Goal: Information Seeking & Learning: Learn about a topic

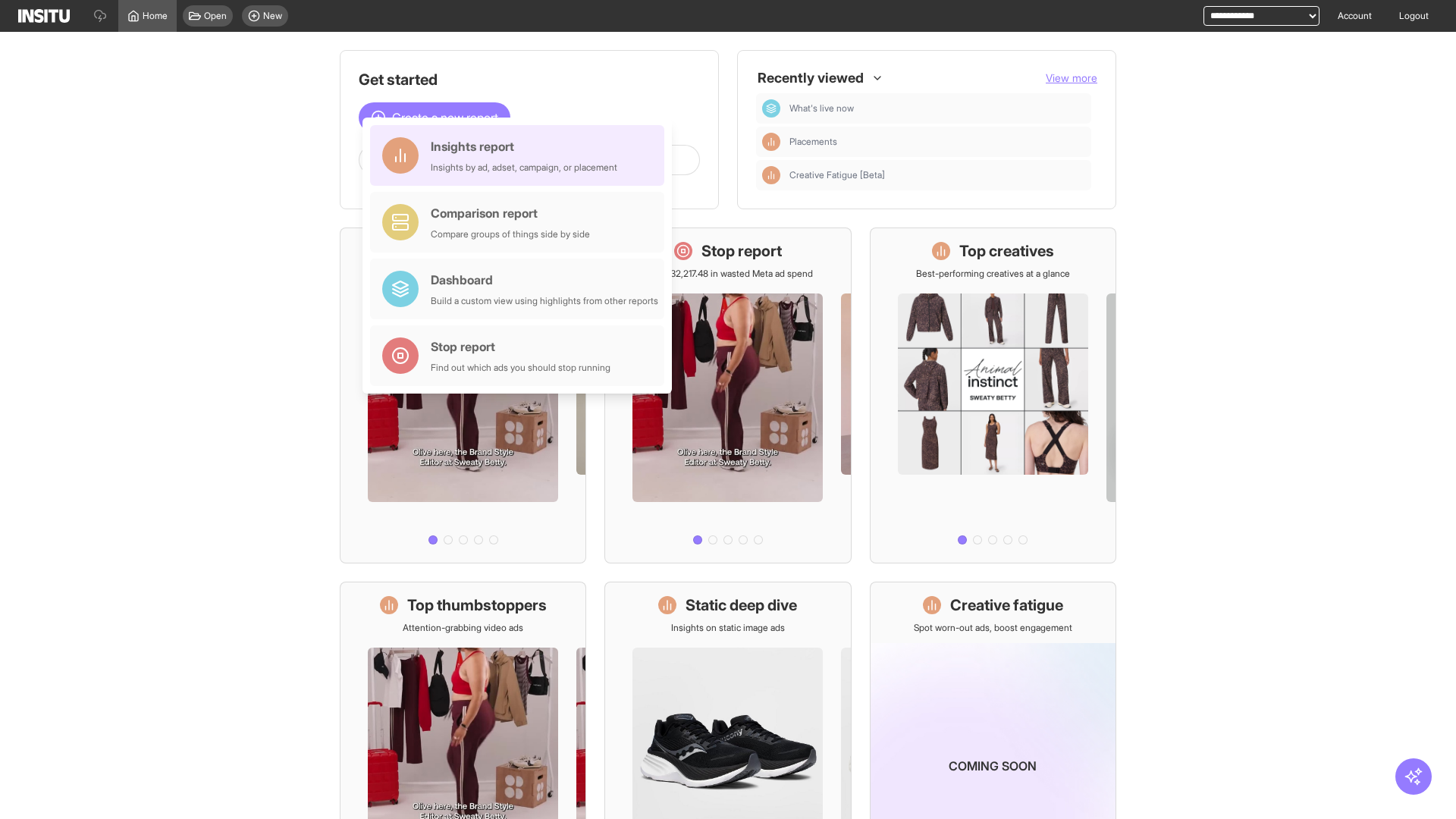
click at [521, 156] on div "Insights report Insights by ad, adset, campaign, or placement" at bounding box center [524, 155] width 187 height 37
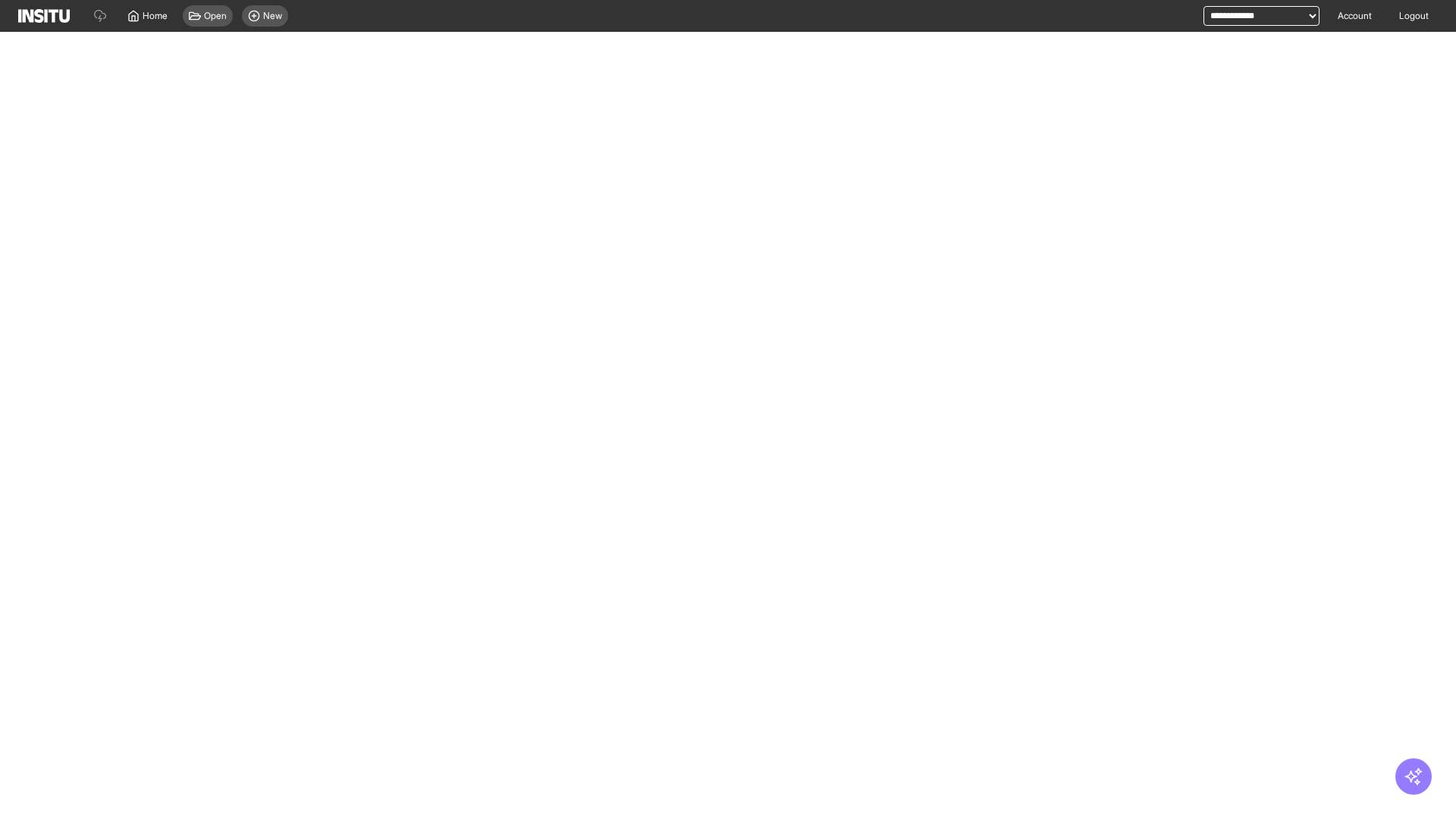
select select "**"
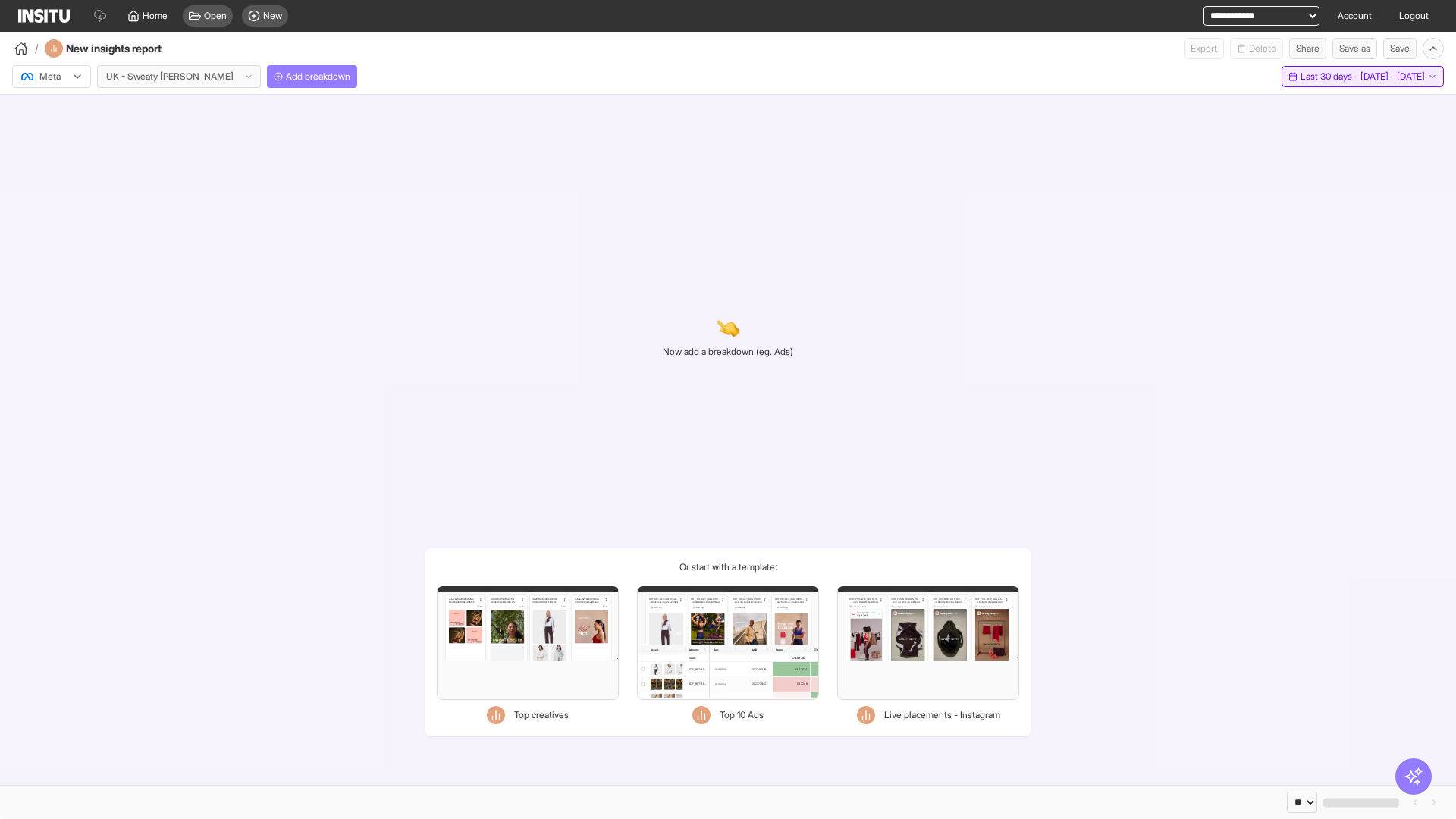
click at [1331, 77] on span "Last 30 days - [DATE] - [DATE]" at bounding box center [1363, 76] width 124 height 12
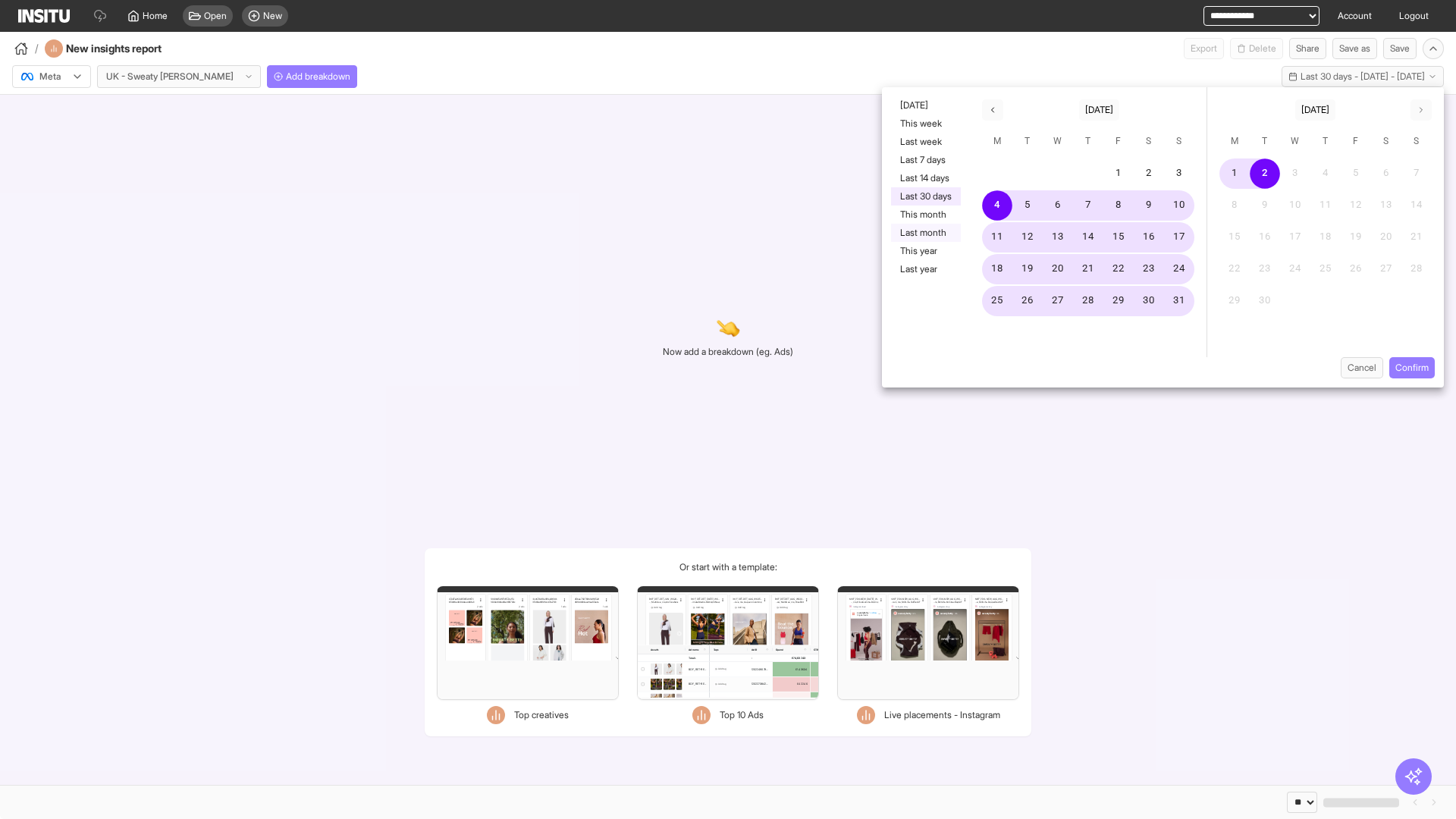
click at [924, 232] on button "Last month" at bounding box center [927, 232] width 70 height 18
